Goal: Transaction & Acquisition: Download file/media

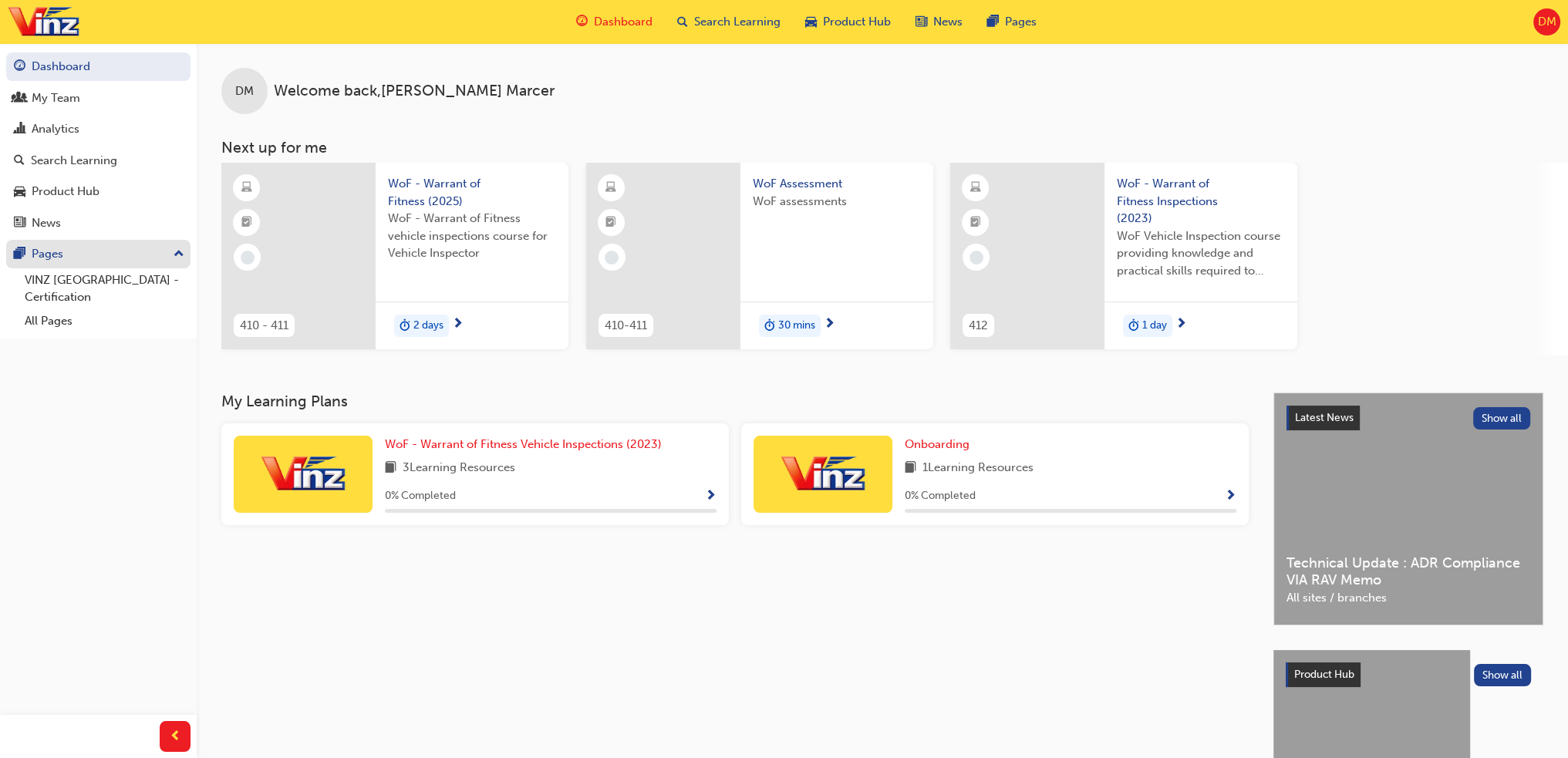
click at [88, 254] on div "Pages" at bounding box center [98, 254] width 169 height 19
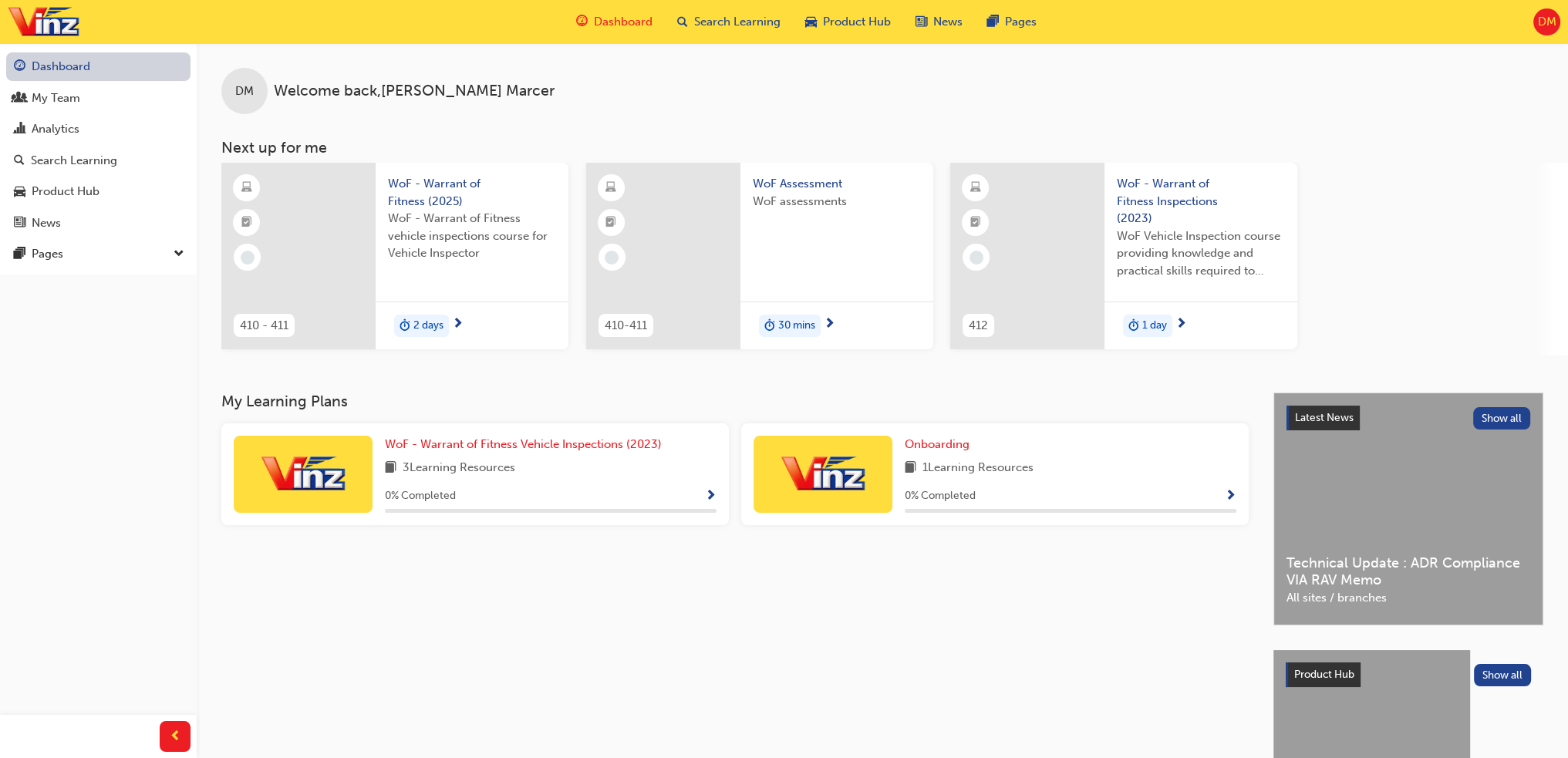
click at [99, 79] on link "Dashboard" at bounding box center [99, 67] width 185 height 29
click at [53, 255] on div "Pages" at bounding box center [48, 254] width 32 height 17
click at [95, 290] on link "VINZ [GEOGRAPHIC_DATA] - Certification" at bounding box center [104, 288] width 172 height 41
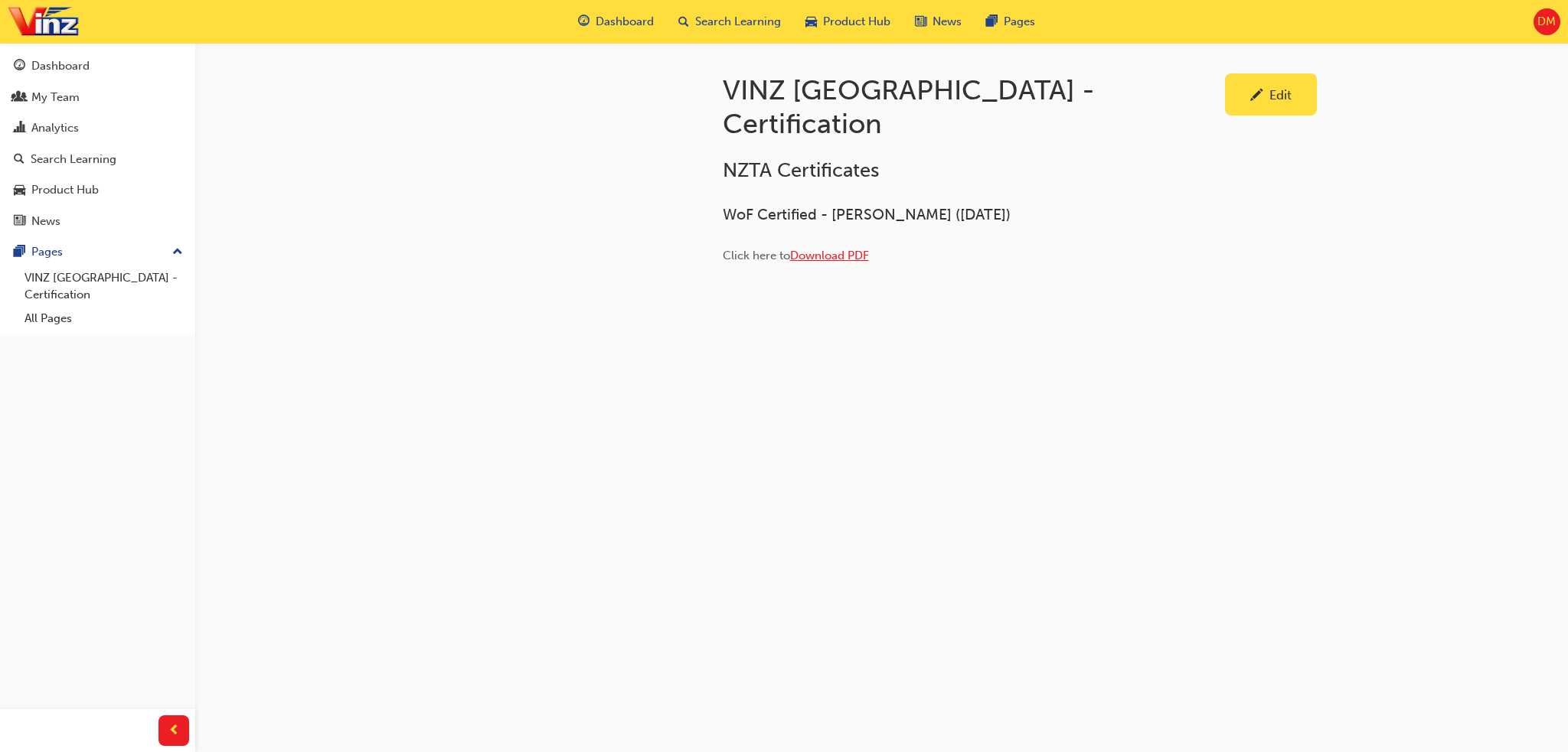
click at [827, 249] on span "Download PDF" at bounding box center [830, 255] width 79 height 13
